Goal: Task Accomplishment & Management: Manage account settings

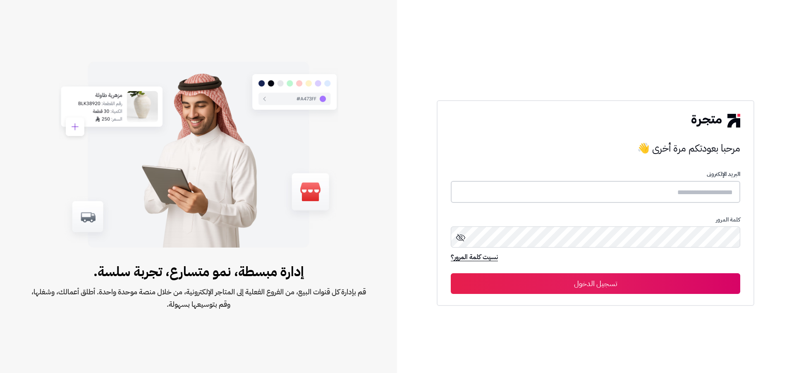
click at [715, 195] on input "text" at bounding box center [596, 192] width 290 height 22
type input "*"
type input "*****"
click at [451, 273] on button "تسجيل الدخول" at bounding box center [596, 283] width 290 height 21
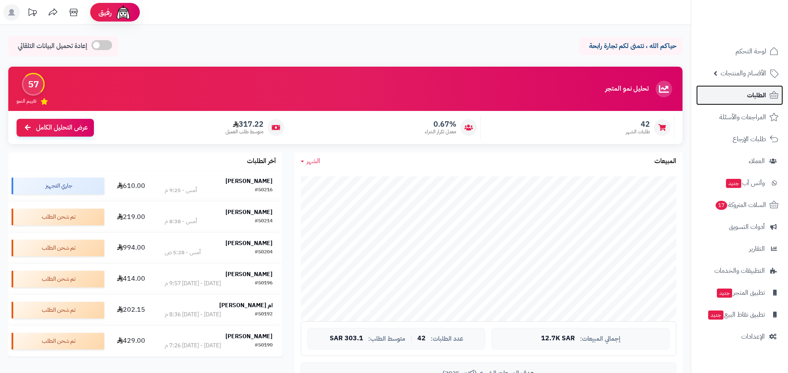
click at [776, 99] on icon at bounding box center [774, 95] width 10 height 10
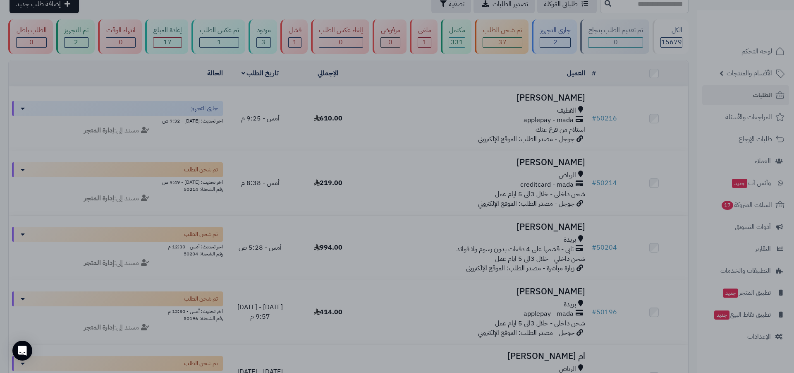
click at [250, 130] on div at bounding box center [397, 186] width 794 height 373
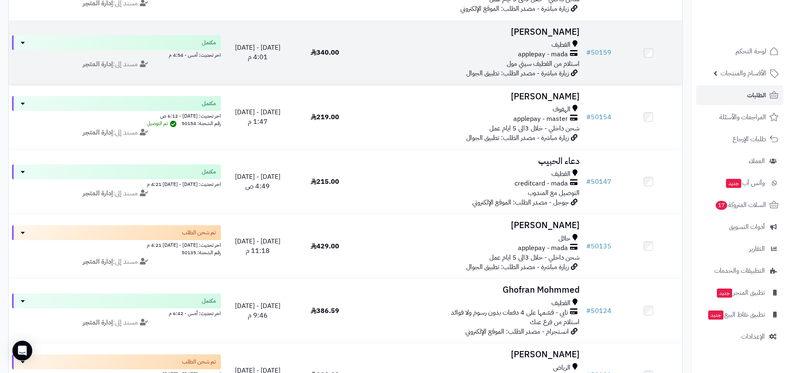
scroll to position [733, 0]
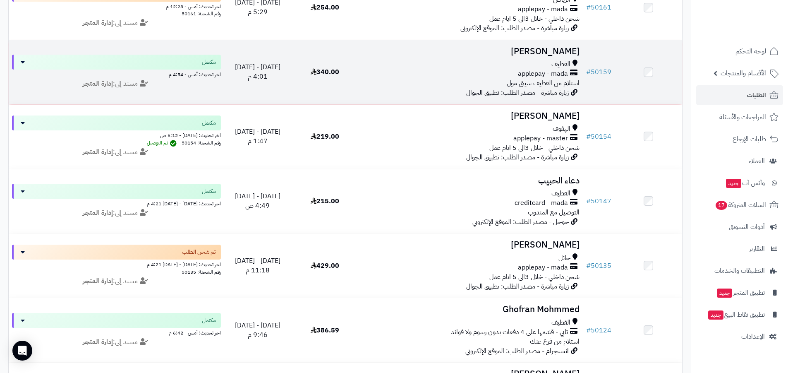
click at [595, 85] on td "# 50159" at bounding box center [599, 72] width 32 height 64
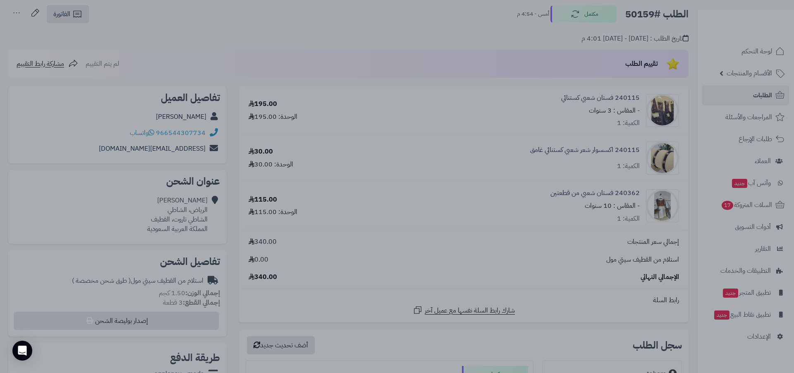
click at [330, 59] on div at bounding box center [397, 186] width 794 height 373
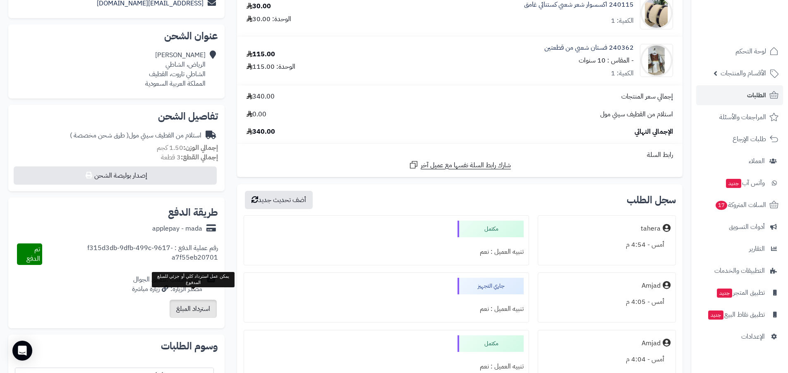
scroll to position [26, 0]
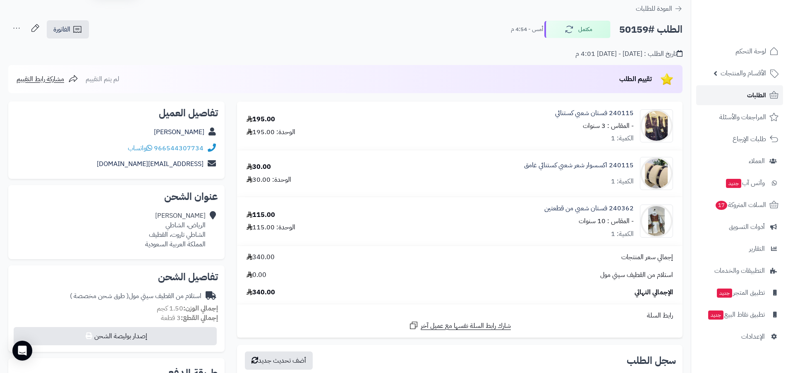
click at [758, 102] on link "الطلبات" at bounding box center [739, 95] width 87 height 20
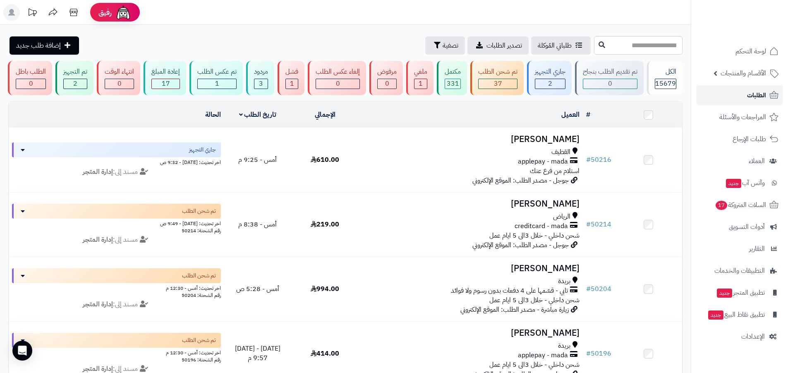
click at [753, 91] on span "الطلبات" at bounding box center [756, 95] width 19 height 12
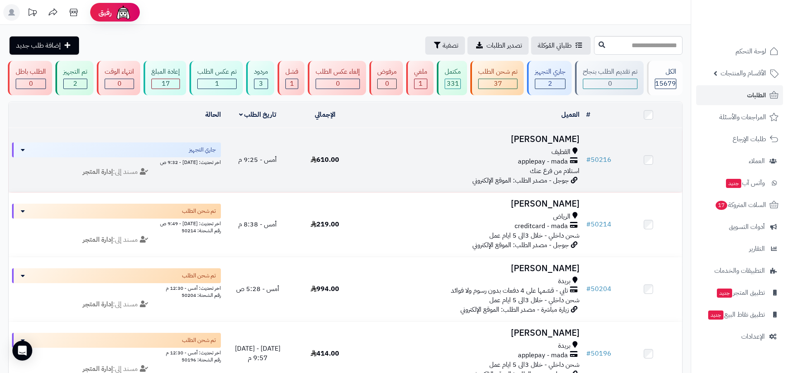
click at [558, 147] on span "القطيف" at bounding box center [561, 152] width 19 height 10
